Goal: Information Seeking & Learning: Understand process/instructions

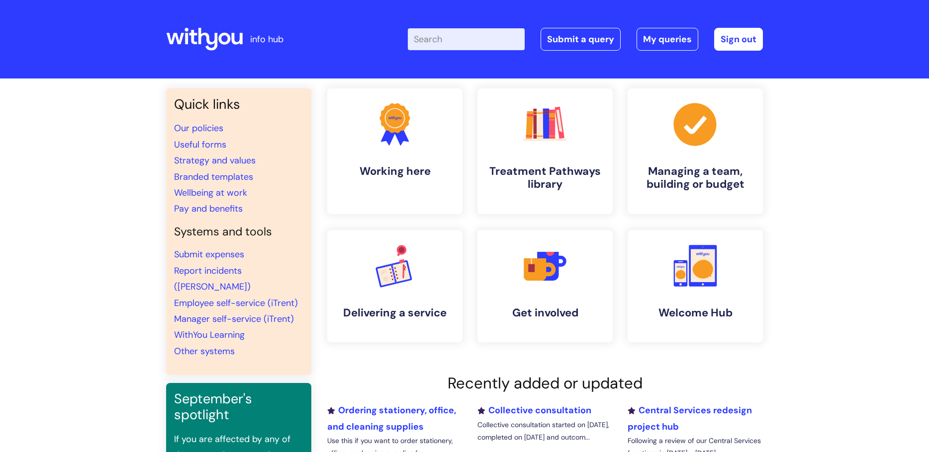
click at [439, 35] on input "Enter your search term here..." at bounding box center [466, 39] width 117 height 22
type input "contract"
click button "Search" at bounding box center [0, 0] width 0 height 0
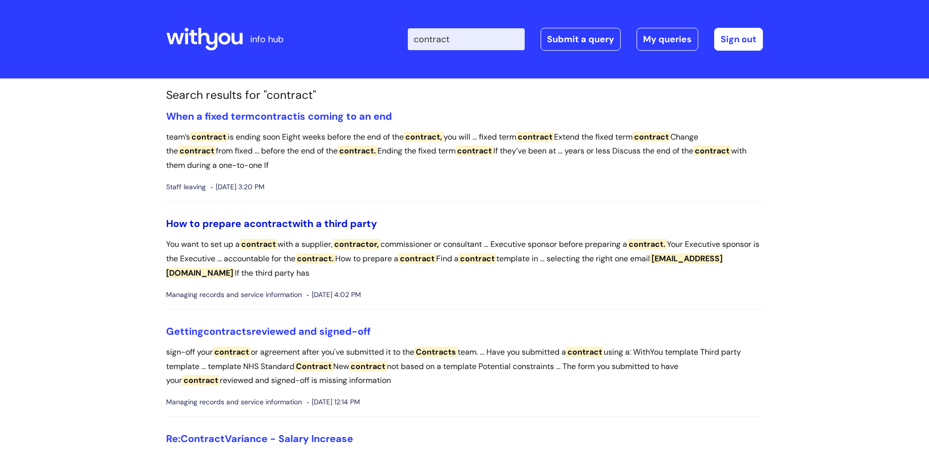
click at [342, 222] on link "How to prepare a contract with a third party" at bounding box center [271, 223] width 211 height 13
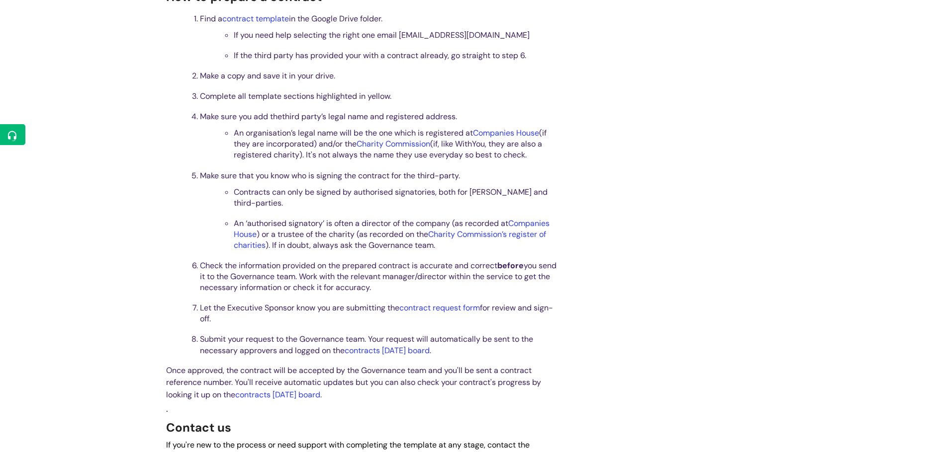
scroll to position [398, 0]
click at [412, 350] on link "contracts Monday board" at bounding box center [386, 350] width 85 height 10
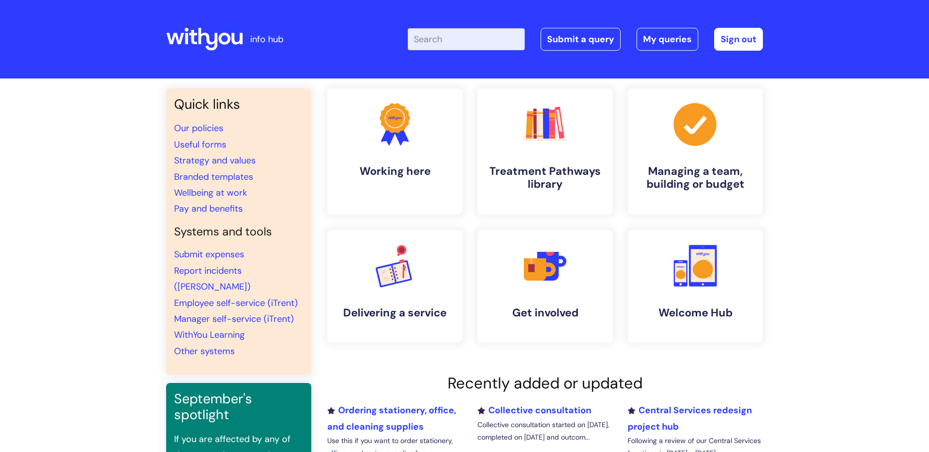
drag, startPoint x: 422, startPoint y: 44, endPoint x: 434, endPoint y: 36, distance: 15.2
click at [426, 40] on input "Enter your search term here..." at bounding box center [466, 39] width 117 height 22
click at [467, 37] on input "Enter your search term here..." at bounding box center [466, 39] width 117 height 22
click at [486, 42] on input "c" at bounding box center [466, 39] width 117 height 22
type input "contract"
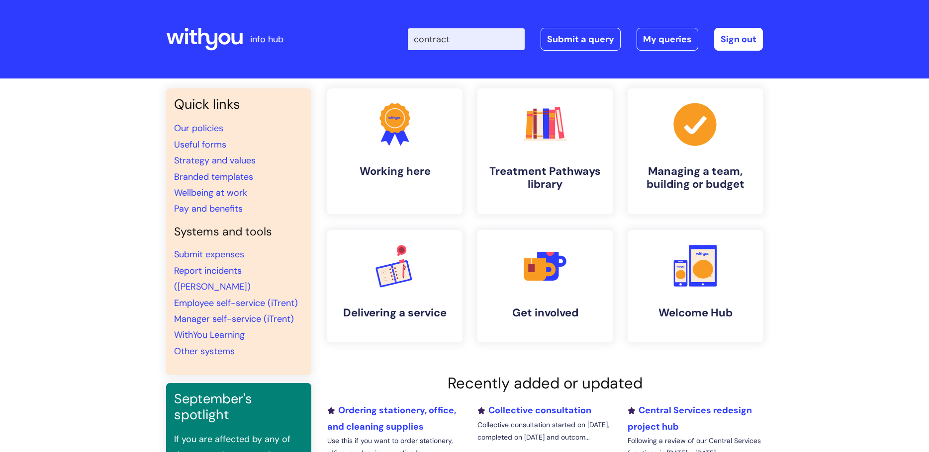
click button "Search" at bounding box center [0, 0] width 0 height 0
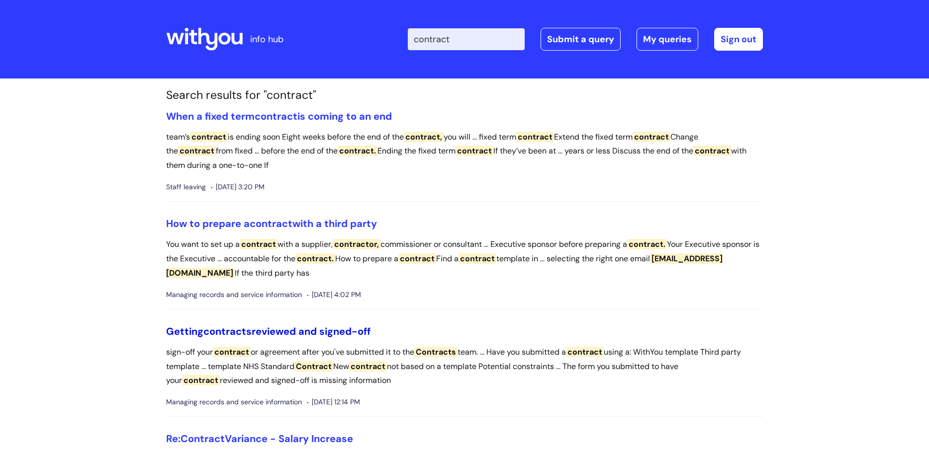
click at [288, 328] on link "Getting contracts reviewed and signed-off" at bounding box center [268, 331] width 204 height 13
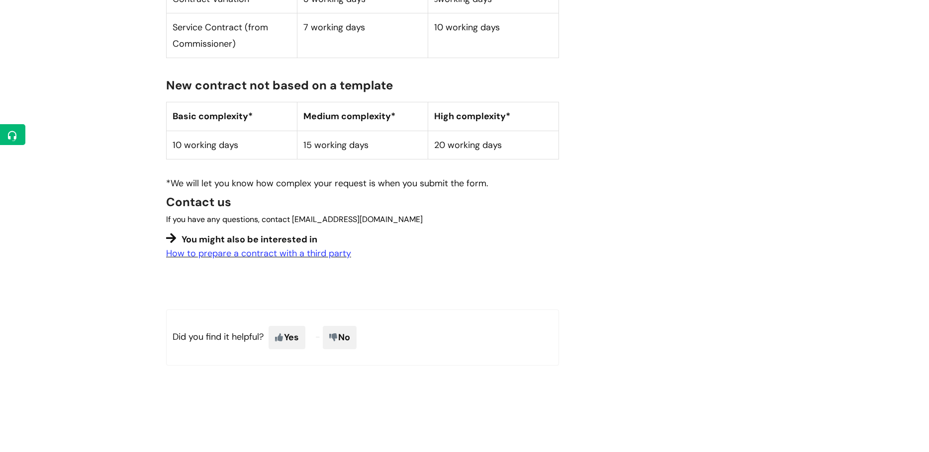
scroll to position [1412, 0]
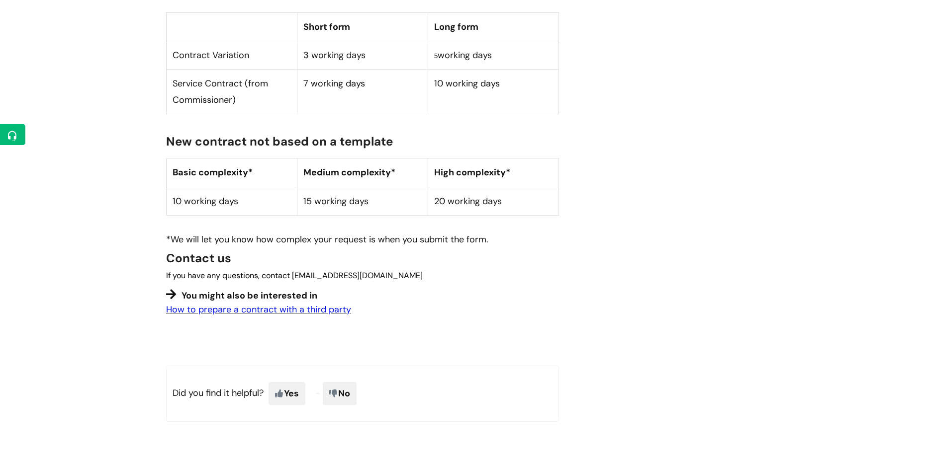
click at [287, 304] on link "How to prepare a contract with a third party" at bounding box center [258, 310] width 185 height 12
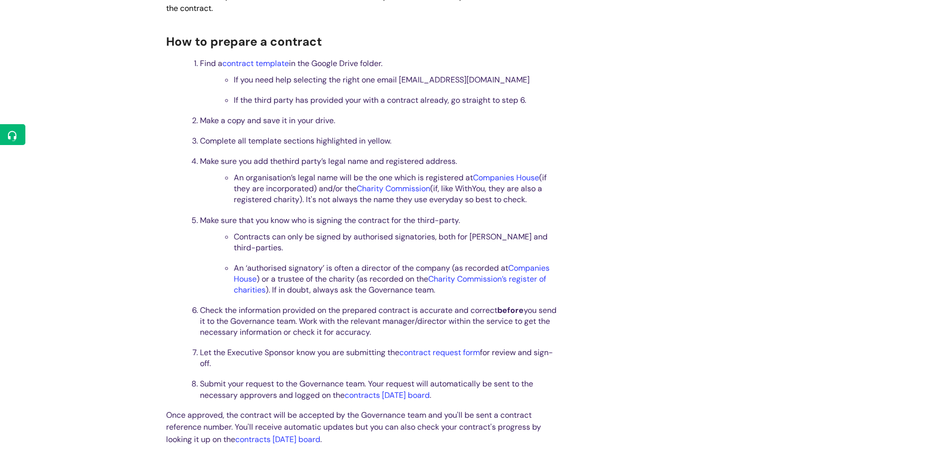
scroll to position [398, 0]
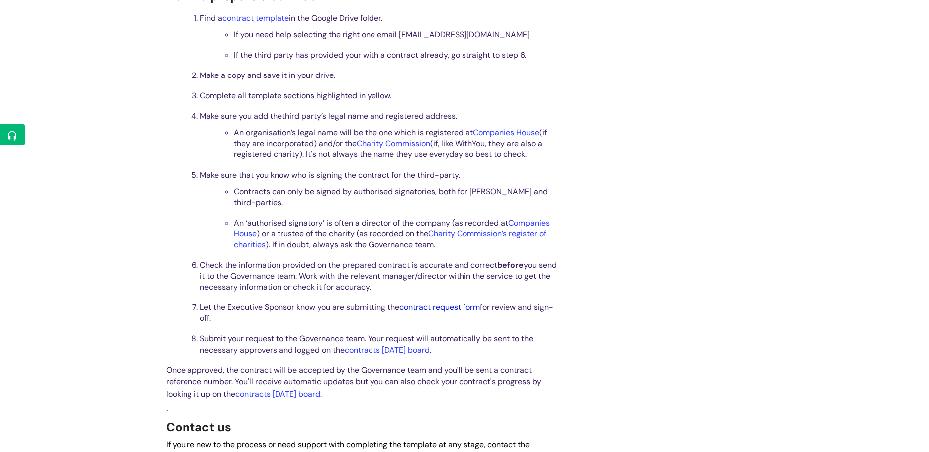
click at [444, 306] on link "contract request form" at bounding box center [439, 307] width 81 height 10
